Goal: Transaction & Acquisition: Purchase product/service

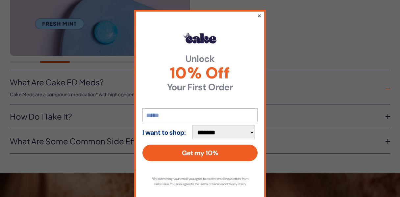
click at [260, 15] on button "×" at bounding box center [259, 16] width 4 height 8
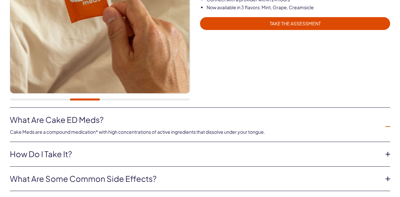
scroll to position [105, 0]
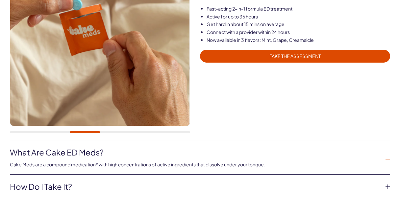
click at [289, 55] on span "TAKE THE ASSESSMENT" at bounding box center [295, 56] width 182 height 8
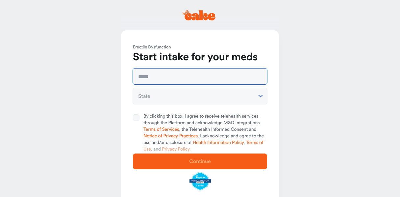
click at [151, 76] on input "text" at bounding box center [200, 76] width 134 height 16
type input "**********"
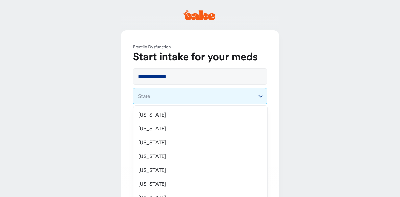
click at [260, 95] on html "**********" at bounding box center [200, 113] width 400 height 226
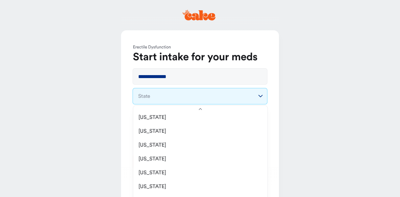
scroll to position [188, 0]
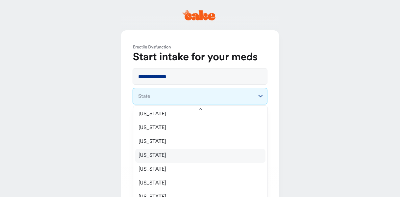
select select "**"
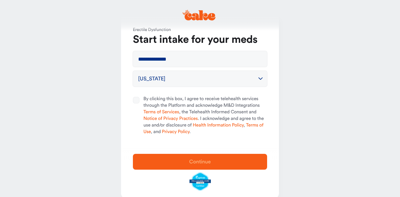
scroll to position [29, 0]
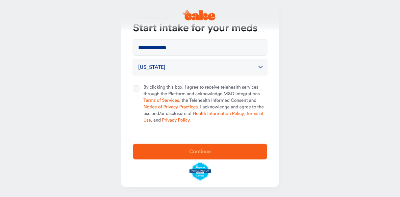
click at [148, 82] on div "**********" at bounding box center [200, 69] width 158 height 136
click at [194, 120] on span "By clicking this box, I agree to receive telehealth services through the Platfo…" at bounding box center [206, 104] width 124 height 40
click at [140, 92] on button "By clicking this box, I agree to receive telehealth services through the Platfo…" at bounding box center [136, 88] width 7 height 7
click at [202, 151] on span "Continue" at bounding box center [200, 151] width 22 height 5
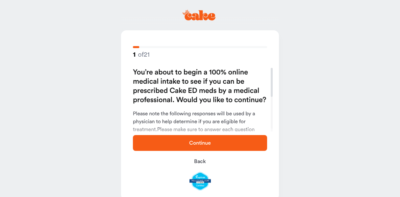
click at [199, 143] on span "Continue" at bounding box center [200, 142] width 22 height 5
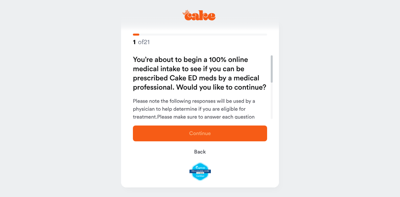
drag, startPoint x: 274, startPoint y: 80, endPoint x: 263, endPoint y: 71, distance: 13.6
click at [271, 71] on div at bounding box center [272, 68] width 2 height 27
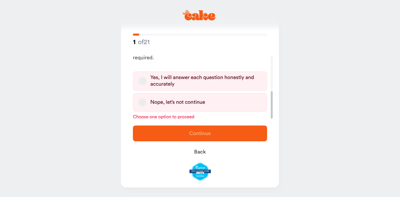
scroll to position [84, 0]
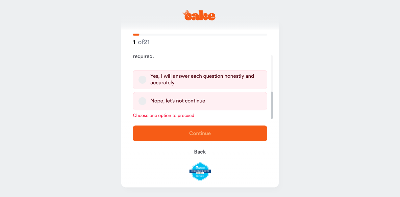
drag, startPoint x: 274, startPoint y: 73, endPoint x: 280, endPoint y: 116, distance: 43.5
click at [273, 116] on div at bounding box center [272, 105] width 2 height 27
click at [205, 76] on div "Yes, I will answer each question honestly and accurately" at bounding box center [205, 79] width 111 height 13
click at [147, 76] on button "Yes, I will answer each question honestly and accurately" at bounding box center [143, 80] width 8 height 8
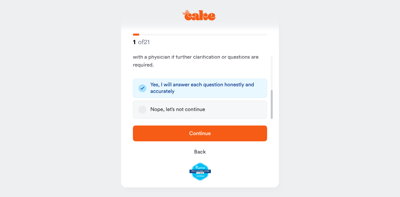
scroll to position [76, 0]
drag, startPoint x: 271, startPoint y: 101, endPoint x: 266, endPoint y: 136, distance: 35.3
click at [271, 119] on div at bounding box center [272, 104] width 2 height 29
click at [199, 134] on span "Continue" at bounding box center [200, 133] width 22 height 5
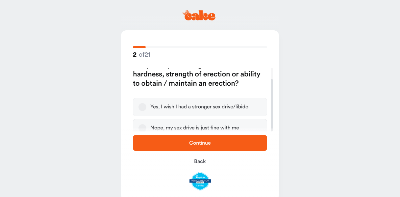
scroll to position [13, 0]
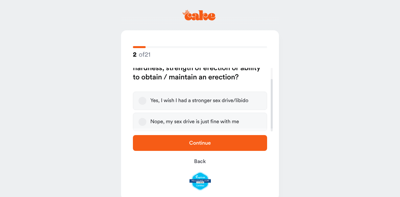
click at [200, 101] on div "Yes, I wish I had a stronger sex drive/libido" at bounding box center [199, 100] width 98 height 7
click at [147, 101] on button "Yes, I wish I had a stronger sex drive/libido" at bounding box center [143, 101] width 8 height 8
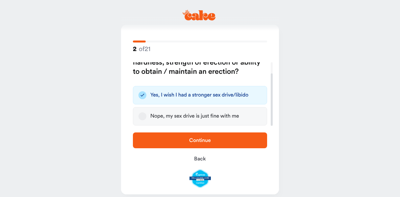
scroll to position [13, 0]
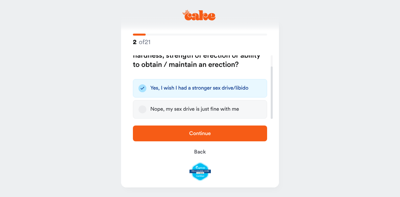
click at [201, 132] on span "Continue" at bounding box center [200, 133] width 22 height 5
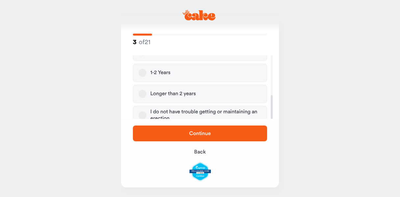
scroll to position [107, 0]
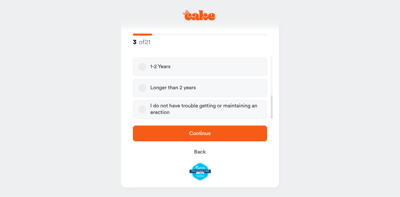
click at [190, 87] on div "Longer than 2 years" at bounding box center [172, 88] width 45 height 7
click at [147, 87] on button "Longer than 2 years" at bounding box center [143, 88] width 8 height 8
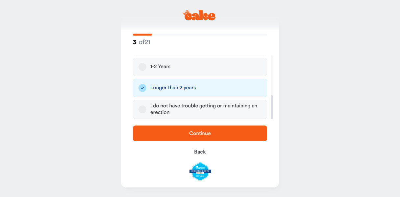
click at [200, 132] on span "Continue" at bounding box center [200, 133] width 22 height 5
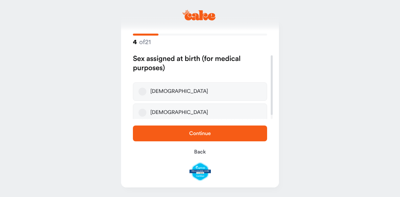
scroll to position [0, 0]
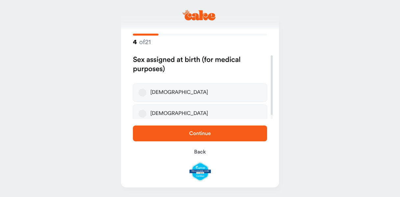
click at [164, 92] on label "Male" at bounding box center [200, 92] width 134 height 18
click at [147, 92] on button "Male" at bounding box center [143, 93] width 8 height 8
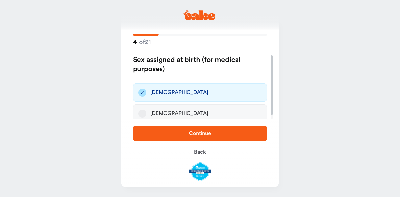
scroll to position [4, 0]
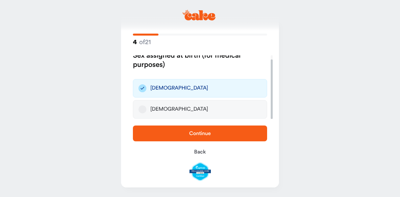
drag, startPoint x: 274, startPoint y: 98, endPoint x: 276, endPoint y: 120, distance: 22.9
click at [273, 119] on div at bounding box center [272, 89] width 2 height 60
click at [201, 132] on span "Continue" at bounding box center [200, 133] width 22 height 5
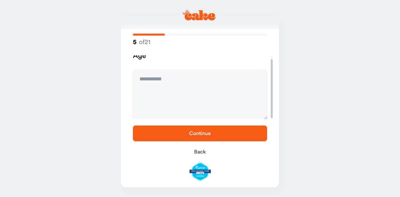
scroll to position [0, 0]
drag, startPoint x: 274, startPoint y: 78, endPoint x: 273, endPoint y: 51, distance: 26.7
click at [273, 55] on div at bounding box center [272, 84] width 2 height 59
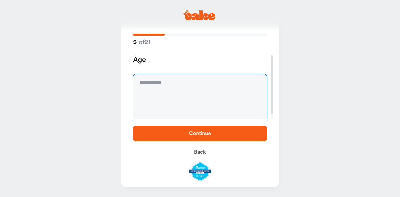
click at [170, 83] on textarea at bounding box center [200, 98] width 134 height 49
type textarea "**"
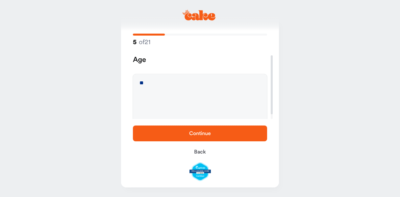
click at [202, 131] on span "Continue" at bounding box center [200, 133] width 22 height 5
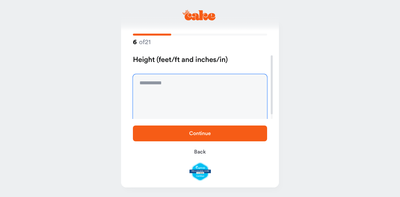
click at [173, 81] on textarea at bounding box center [200, 98] width 134 height 49
type textarea "***"
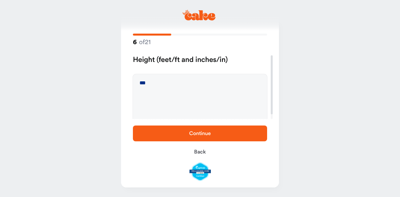
click at [204, 132] on span "Continue" at bounding box center [200, 133] width 22 height 5
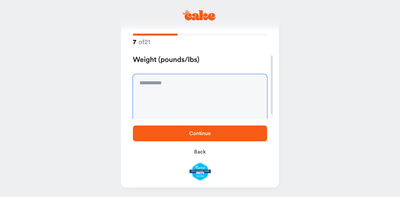
click at [146, 83] on textarea at bounding box center [200, 98] width 134 height 49
type textarea "***"
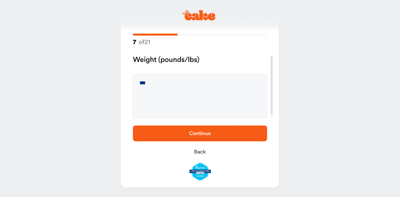
click at [200, 132] on span "Continue" at bounding box center [200, 133] width 22 height 5
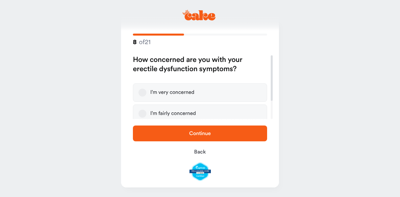
click at [181, 93] on div "I’m very concerned" at bounding box center [172, 92] width 44 height 7
click at [147, 93] on button "I’m very concerned" at bounding box center [143, 93] width 8 height 8
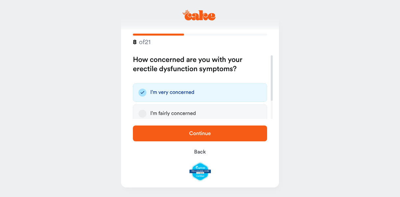
click at [201, 133] on span "Continue" at bounding box center [200, 133] width 22 height 5
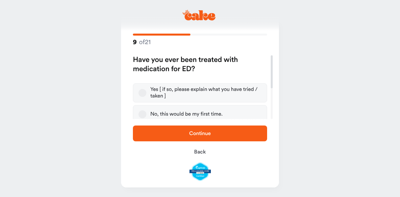
click at [187, 90] on div "Yes [ if so, please explain what you have tried / taken ]" at bounding box center [205, 92] width 111 height 13
click at [147, 90] on button "Yes [ if so, please explain what you have tried / taken ]" at bounding box center [143, 93] width 8 height 8
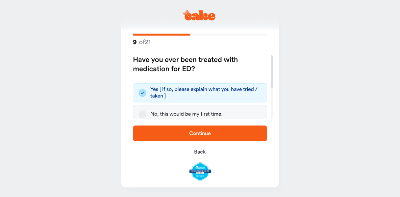
click at [201, 133] on span "Continue" at bounding box center [200, 133] width 22 height 5
click at [172, 96] on div "Yes [ if so, please explain what you have tried / taken ]" at bounding box center [205, 92] width 111 height 13
click at [147, 96] on button "Yes [ if so, please explain what you have tried / taken ]" at bounding box center [143, 93] width 8 height 8
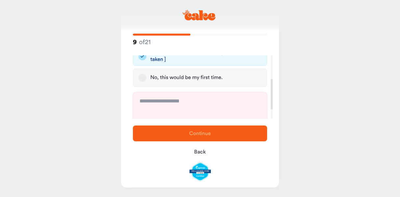
scroll to position [68, 0]
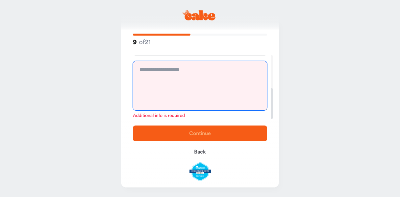
click at [146, 76] on textarea at bounding box center [200, 85] width 134 height 49
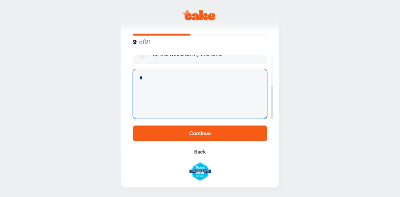
scroll to position [59, 0]
click at [203, 79] on textarea "**********" at bounding box center [200, 93] width 134 height 49
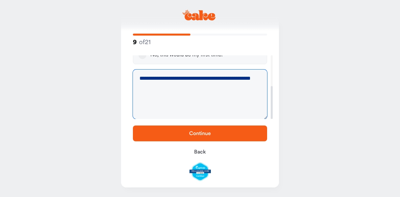
click at [257, 79] on textarea "**********" at bounding box center [200, 93] width 134 height 49
click at [144, 86] on textarea "**********" at bounding box center [200, 93] width 134 height 49
type textarea "**********"
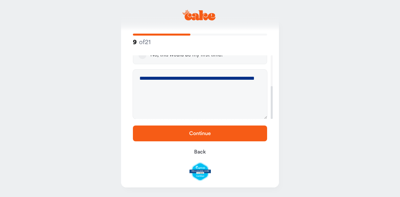
click at [202, 131] on span "Continue" at bounding box center [200, 133] width 22 height 5
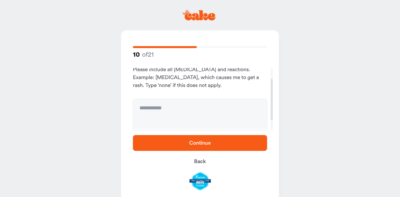
scroll to position [31, 0]
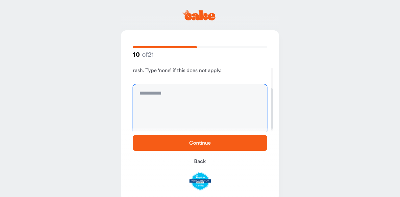
click at [173, 104] on textarea at bounding box center [200, 108] width 134 height 49
type textarea "****"
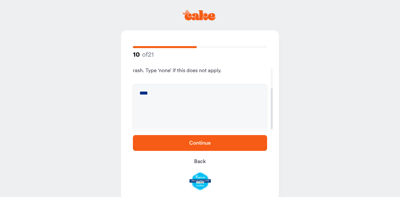
click at [201, 143] on span "Continue" at bounding box center [200, 142] width 22 height 5
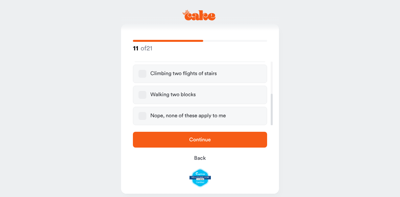
scroll to position [13, 0]
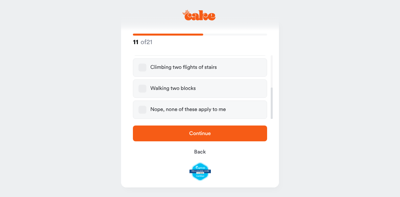
click at [177, 107] on div "Nope, none of these apply to me" at bounding box center [188, 109] width 76 height 7
click at [147, 107] on button "Nope, none of these apply to me" at bounding box center [143, 110] width 8 height 8
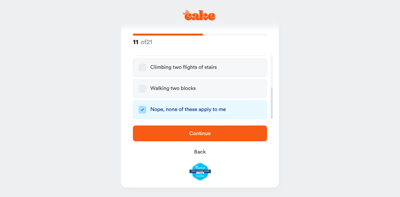
click at [201, 133] on span "Continue" at bounding box center [200, 133] width 22 height 5
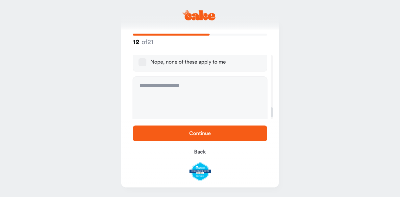
scroll to position [312, 0]
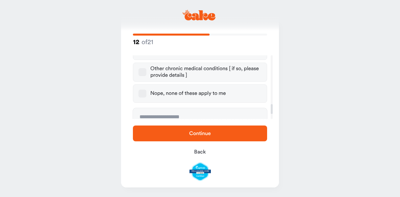
click at [143, 90] on button "Nope, none of these apply to me" at bounding box center [143, 94] width 8 height 8
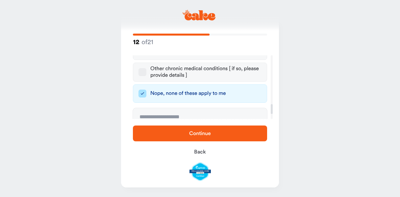
click at [205, 131] on span "Continue" at bounding box center [200, 133] width 22 height 5
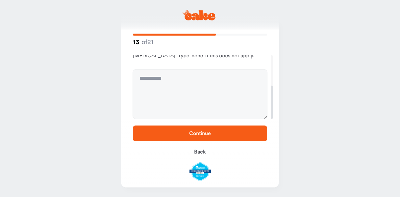
scroll to position [57, 0]
click at [175, 78] on textarea at bounding box center [200, 93] width 134 height 49
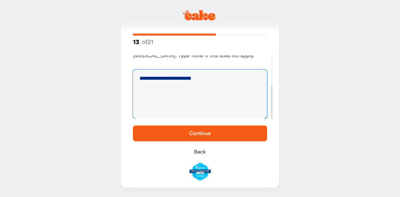
click at [140, 86] on textarea "**********" at bounding box center [200, 93] width 134 height 49
click at [140, 89] on textarea "**********" at bounding box center [200, 93] width 134 height 49
click at [141, 89] on textarea "**********" at bounding box center [200, 93] width 134 height 49
click at [140, 86] on textarea "**********" at bounding box center [200, 93] width 134 height 49
click at [206, 78] on textarea "**********" at bounding box center [200, 93] width 134 height 49
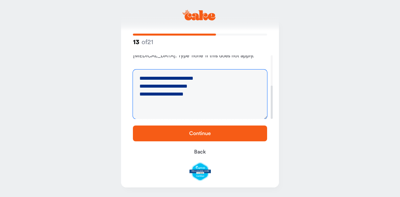
click at [189, 85] on textarea "**********" at bounding box center [200, 93] width 134 height 49
click at [184, 93] on textarea "**********" at bounding box center [200, 93] width 134 height 49
type textarea "**********"
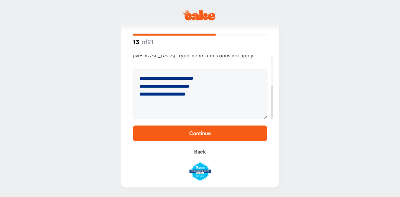
click at [203, 133] on span "Continue" at bounding box center [200, 133] width 22 height 5
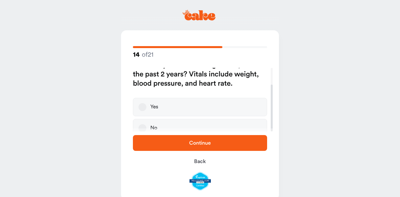
scroll to position [23, 0]
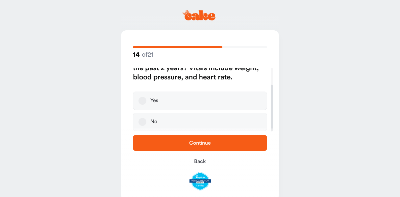
click at [156, 100] on div "Yes" at bounding box center [154, 100] width 8 height 7
click at [147, 100] on button "Yes" at bounding box center [143, 101] width 8 height 8
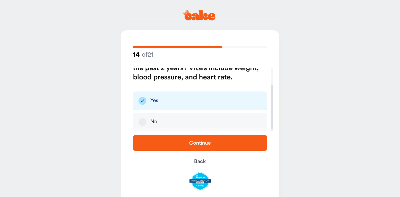
click at [203, 143] on span "Continue" at bounding box center [200, 142] width 22 height 5
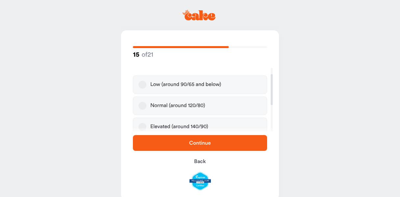
scroll to position [31, 0]
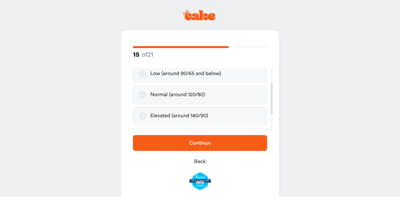
click at [142, 95] on button "Normal (around 120/80)" at bounding box center [143, 95] width 8 height 8
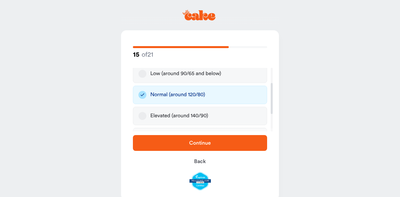
click at [200, 143] on span "Continue" at bounding box center [200, 142] width 22 height 5
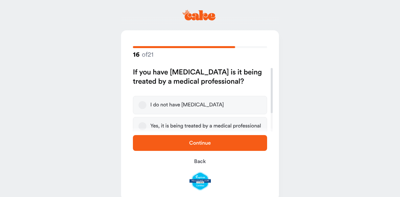
scroll to position [26, 0]
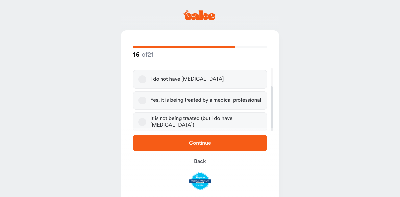
click at [139, 80] on label "I do not have high blood pressure" at bounding box center [200, 79] width 134 height 18
click at [139, 80] on button "I do not have high blood pressure" at bounding box center [143, 79] width 8 height 8
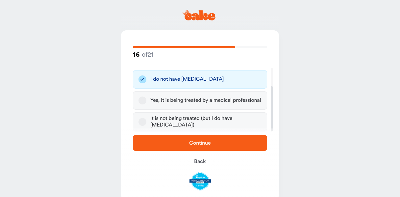
click at [208, 141] on span "Continue" at bounding box center [200, 142] width 22 height 5
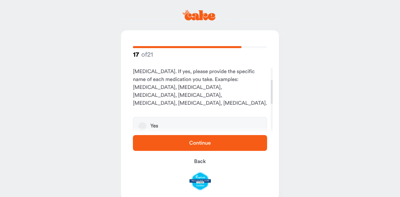
scroll to position [63, 0]
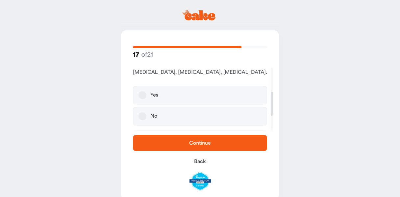
click at [143, 112] on button "No" at bounding box center [143, 116] width 8 height 8
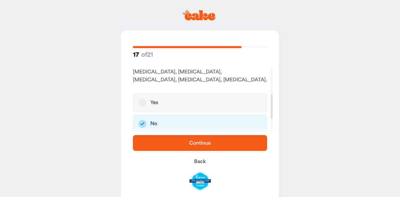
scroll to position [41, 0]
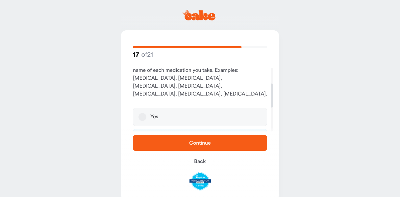
click at [201, 143] on span "Continue" at bounding box center [200, 142] width 22 height 5
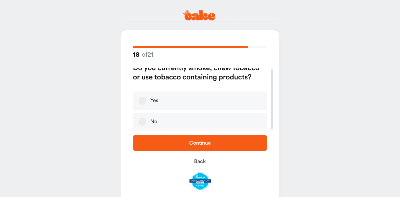
scroll to position [0, 0]
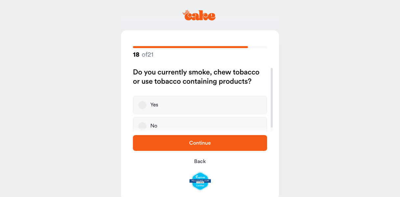
click at [137, 125] on label "No" at bounding box center [200, 126] width 134 height 18
click at [139, 125] on button "No" at bounding box center [143, 126] width 8 height 8
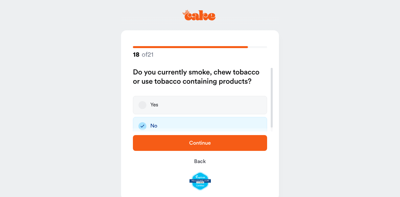
drag, startPoint x: 206, startPoint y: 144, endPoint x: 209, endPoint y: 142, distance: 3.6
click at [206, 144] on span "Continue" at bounding box center [200, 142] width 22 height 5
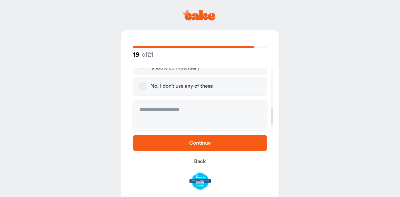
scroll to position [150, 0]
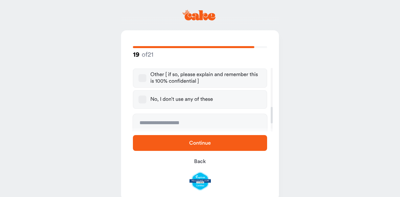
click at [140, 97] on button "No, I don’t use any of these" at bounding box center [143, 99] width 8 height 8
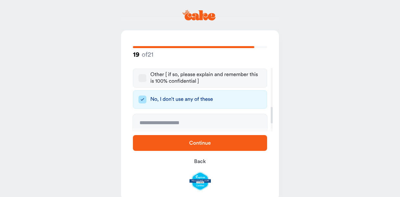
click at [206, 142] on span "Continue" at bounding box center [200, 142] width 22 height 5
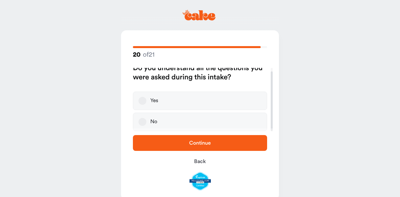
scroll to position [0, 0]
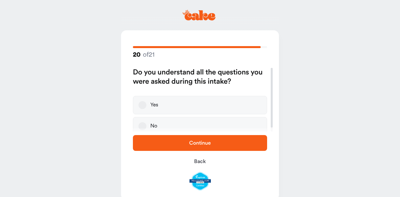
click at [139, 106] on button "Yes" at bounding box center [143, 105] width 8 height 8
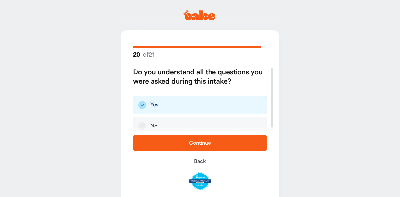
click at [200, 144] on span "Continue" at bounding box center [200, 142] width 22 height 5
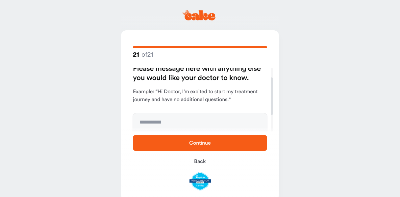
scroll to position [44, 0]
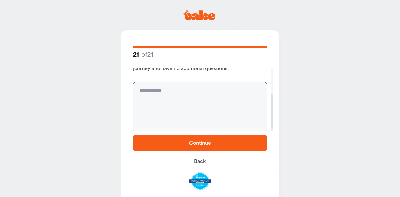
click at [166, 101] on textarea at bounding box center [200, 106] width 134 height 49
type textarea "**********"
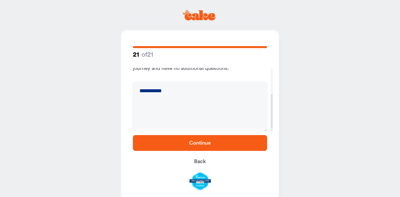
click at [205, 141] on span "Continue" at bounding box center [200, 143] width 113 height 8
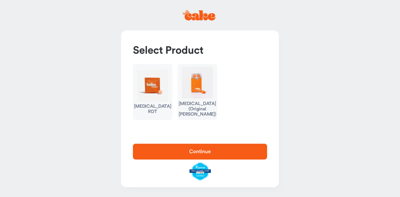
scroll to position [1, 0]
click at [201, 87] on img "button" at bounding box center [197, 83] width 31 height 32
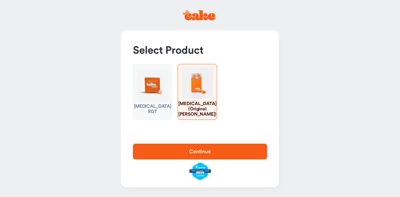
click at [162, 82] on img "button" at bounding box center [152, 85] width 31 height 32
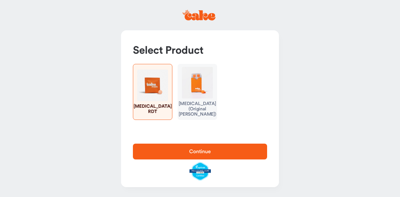
click at [201, 149] on span "Continue" at bounding box center [200, 151] width 113 height 8
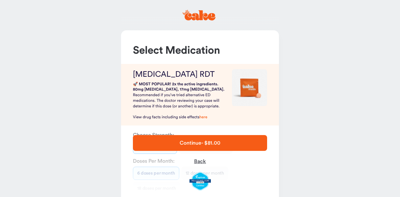
click at [203, 160] on span "Back" at bounding box center [200, 161] width 12 height 5
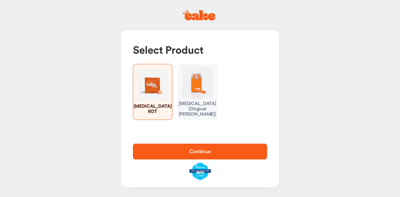
click at [201, 87] on img "button" at bounding box center [197, 83] width 31 height 32
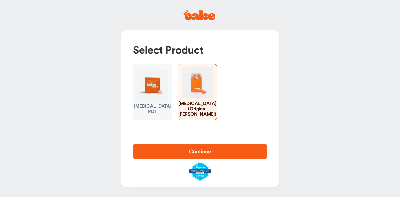
click at [201, 151] on span "Continue" at bounding box center [200, 151] width 22 height 5
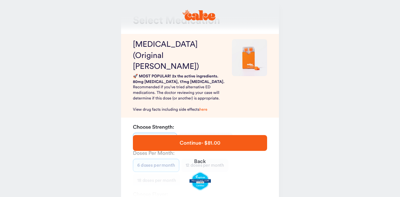
scroll to position [13, 0]
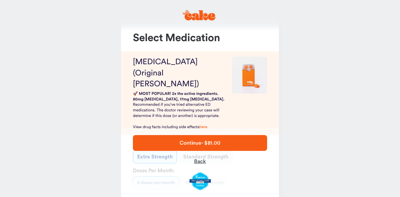
click at [203, 163] on span "Back" at bounding box center [200, 161] width 12 height 5
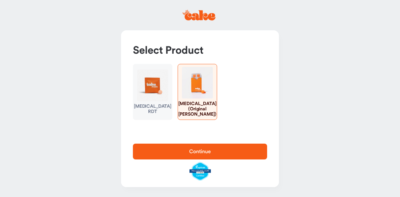
scroll to position [1, 0]
click at [155, 86] on img "button" at bounding box center [152, 85] width 31 height 32
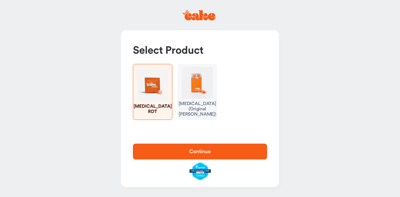
click at [202, 148] on span "Continue" at bounding box center [200, 151] width 113 height 8
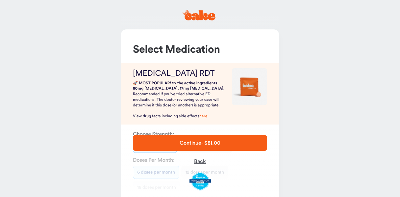
click at [199, 159] on span "Back" at bounding box center [200, 161] width 12 height 5
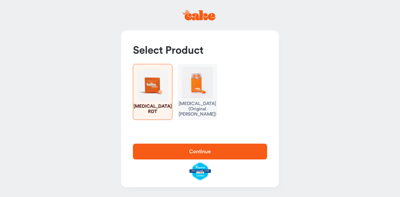
click at [197, 90] on img "button" at bounding box center [197, 83] width 31 height 32
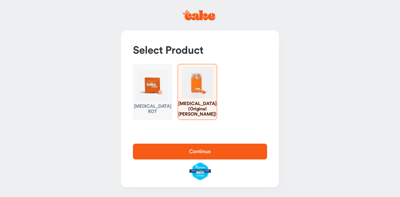
click at [199, 151] on span "Continue" at bounding box center [200, 151] width 22 height 5
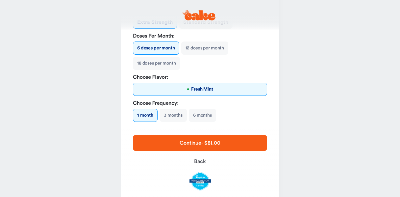
scroll to position [152, 0]
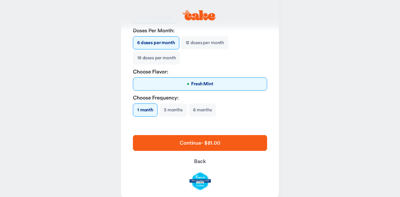
click at [205, 140] on span "Continue - $81.00" at bounding box center [200, 142] width 40 height 5
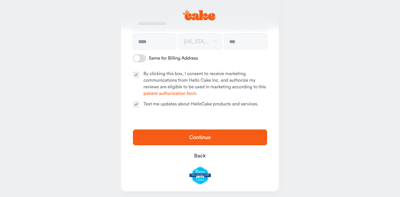
click at [138, 104] on button "Text me updates about HelloCake products and services." at bounding box center [136, 104] width 7 height 7
click at [151, 41] on input at bounding box center [154, 42] width 43 height 16
type input "*******"
type button "on"
click at [241, 40] on input at bounding box center [245, 42] width 43 height 16
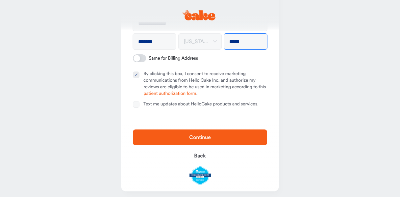
type input "*****"
click at [337, 35] on main "**********" at bounding box center [200, 25] width 400 height 354
click at [134, 58] on span at bounding box center [139, 58] width 13 height 8
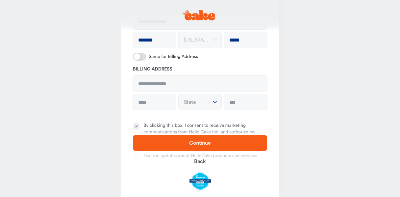
scroll to position [152, 0]
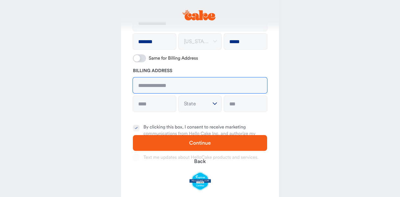
click at [156, 83] on input at bounding box center [200, 85] width 134 height 16
type input "**********"
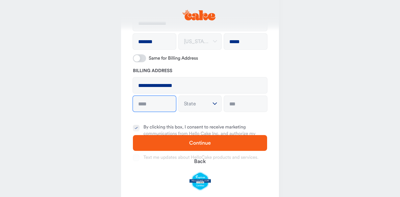
click at [154, 104] on input at bounding box center [154, 104] width 43 height 16
type input "*******"
click at [195, 101] on html "**********" at bounding box center [200, 51] width 400 height 407
click at [191, 98] on html "**********" at bounding box center [200, 51] width 400 height 407
click at [217, 103] on html "**********" at bounding box center [200, 51] width 400 height 407
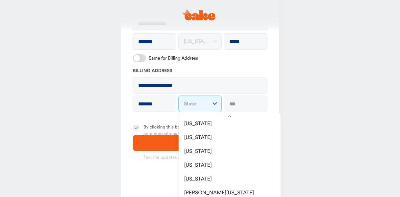
scroll to position [219, 0]
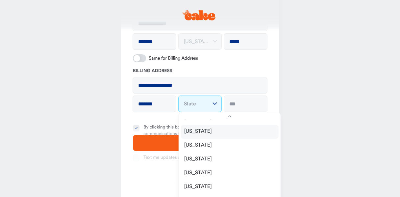
select select "**"
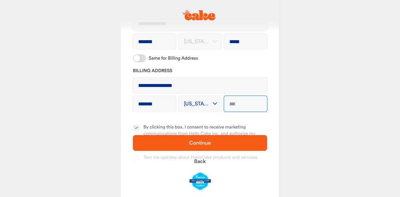
click at [233, 103] on input at bounding box center [245, 104] width 43 height 16
type input "*****"
click at [204, 141] on span "Continue" at bounding box center [200, 142] width 22 height 5
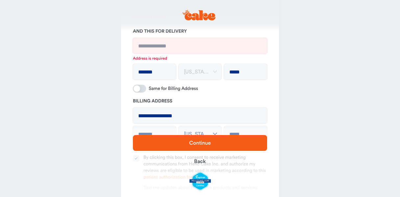
scroll to position [6, 0]
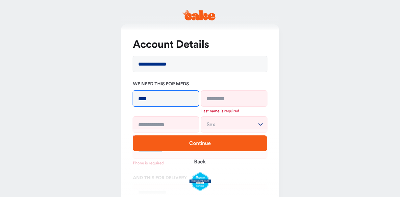
type input "****"
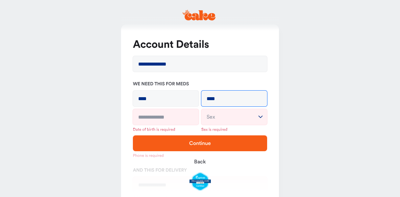
type input "****"
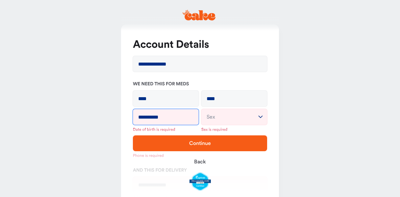
click at [145, 115] on input "**********" at bounding box center [166, 117] width 66 height 16
type input "**********"
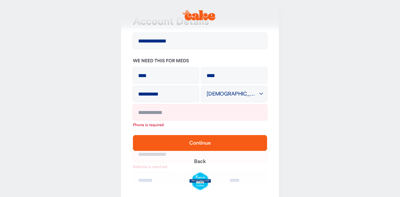
scroll to position [41, 0]
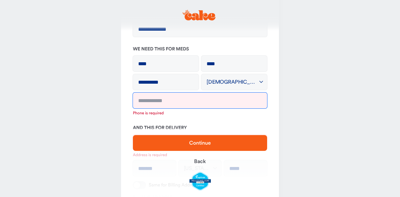
click at [161, 101] on input "tel" at bounding box center [200, 101] width 134 height 16
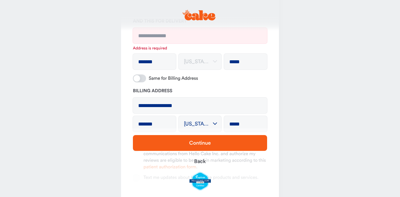
scroll to position [105, 0]
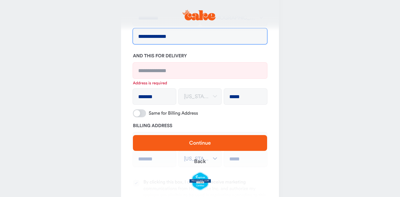
type input "**********"
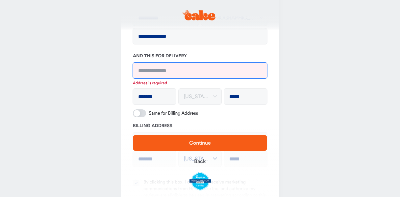
click at [151, 69] on input at bounding box center [200, 71] width 134 height 16
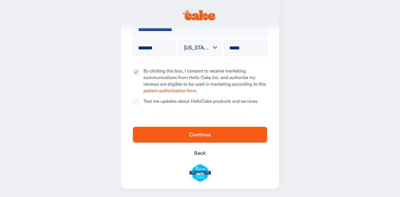
scroll to position [209, 0]
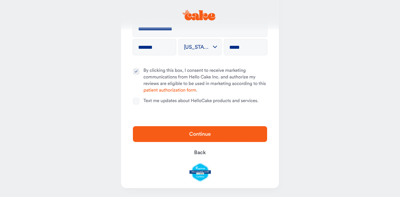
type input "**********"
click at [200, 131] on span "Continue" at bounding box center [200, 133] width 22 height 5
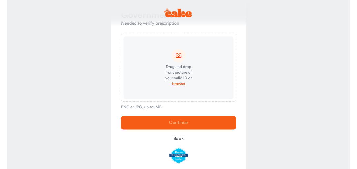
scroll to position [19, 0]
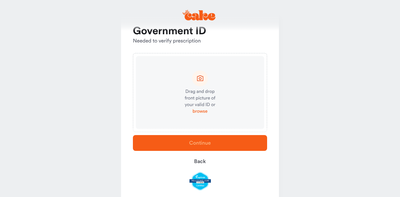
click at [201, 110] on span "browse" at bounding box center [200, 111] width 15 height 7
click at [203, 111] on span "browse" at bounding box center [200, 111] width 15 height 7
click at [201, 111] on span "browse" at bounding box center [200, 111] width 15 height 7
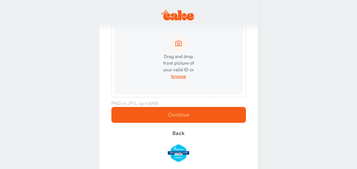
scroll to position [46, 0]
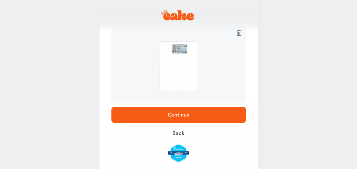
click at [180, 113] on span "Continue" at bounding box center [179, 114] width 22 height 5
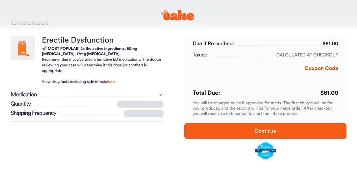
scroll to position [35, 0]
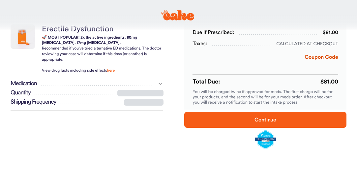
click at [268, 119] on span "Continue" at bounding box center [265, 119] width 22 height 5
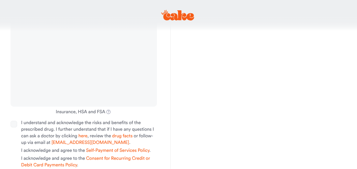
scroll to position [271, 0]
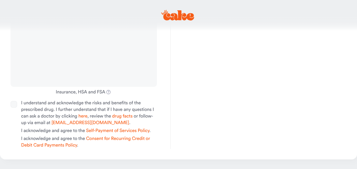
click at [14, 104] on button "I understand and acknowledge the risks and benefits of the prescribed drug. I f…" at bounding box center [14, 104] width 7 height 7
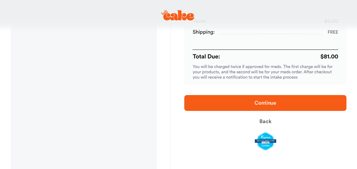
scroll to position [70, 0]
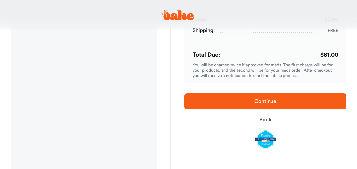
click at [264, 99] on span "Continue" at bounding box center [265, 100] width 22 height 5
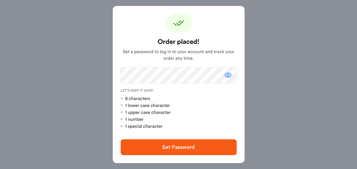
click at [229, 75] on icon "button" at bounding box center [227, 75] width 7 height 5
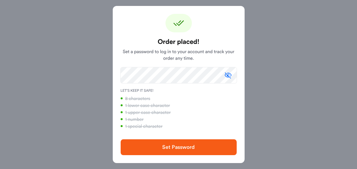
click at [186, 143] on button "Set Password" at bounding box center [178, 147] width 116 height 16
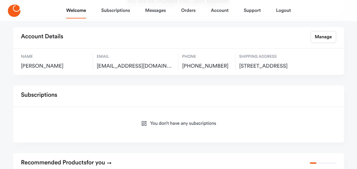
scroll to position [140, 0]
click at [190, 12] on link "Orders" at bounding box center [188, 11] width 14 height 16
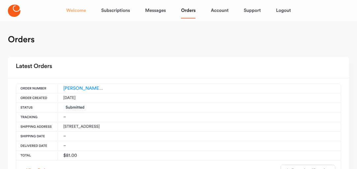
click at [75, 10] on link "Welcome" at bounding box center [76, 11] width 20 height 16
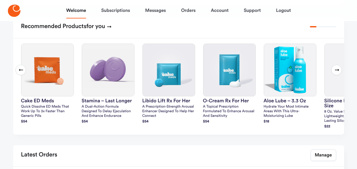
scroll to position [280, 0]
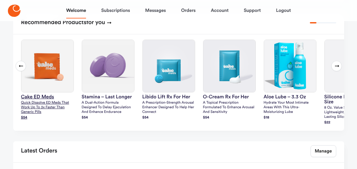
click at [43, 65] on img at bounding box center [47, 66] width 52 height 52
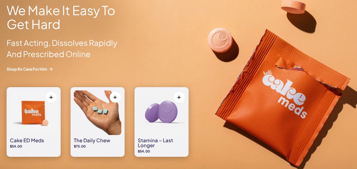
scroll to position [595, 0]
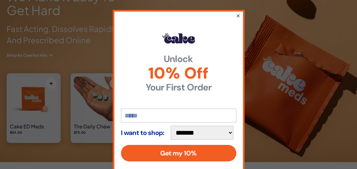
click at [240, 15] on button "×" at bounding box center [237, 16] width 4 height 8
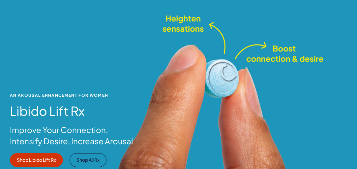
scroll to position [0, 0]
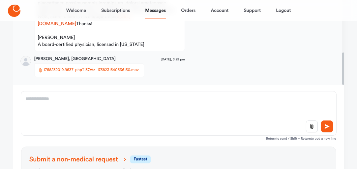
scroll to position [140, 0]
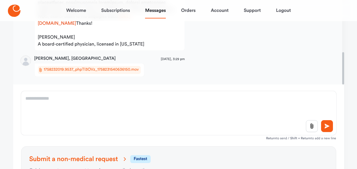
click at [84, 70] on span "1758232019.9537_phpTI3OVz_1758231540636150.mov" at bounding box center [91, 70] width 95 height 7
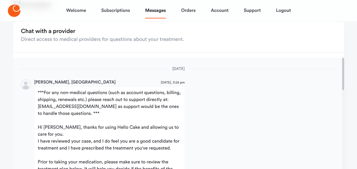
scroll to position [0, 0]
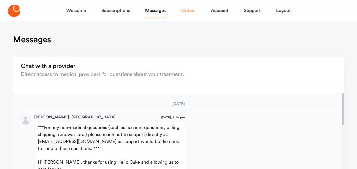
click at [190, 10] on link "Orders" at bounding box center [188, 11] width 14 height 16
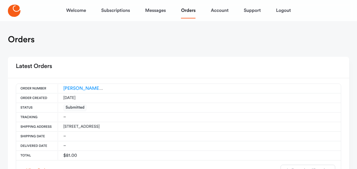
scroll to position [35, 0]
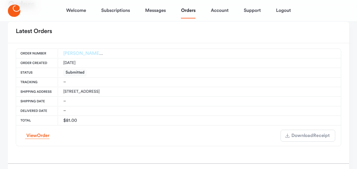
click at [85, 52] on link "HC-ED-CX-00164661" at bounding box center [96, 53] width 66 height 5
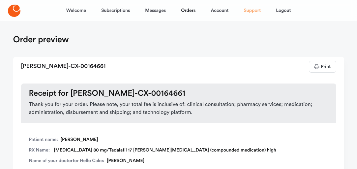
click at [250, 9] on link "Support" at bounding box center [251, 11] width 17 height 16
